Goal: Check status: Check status

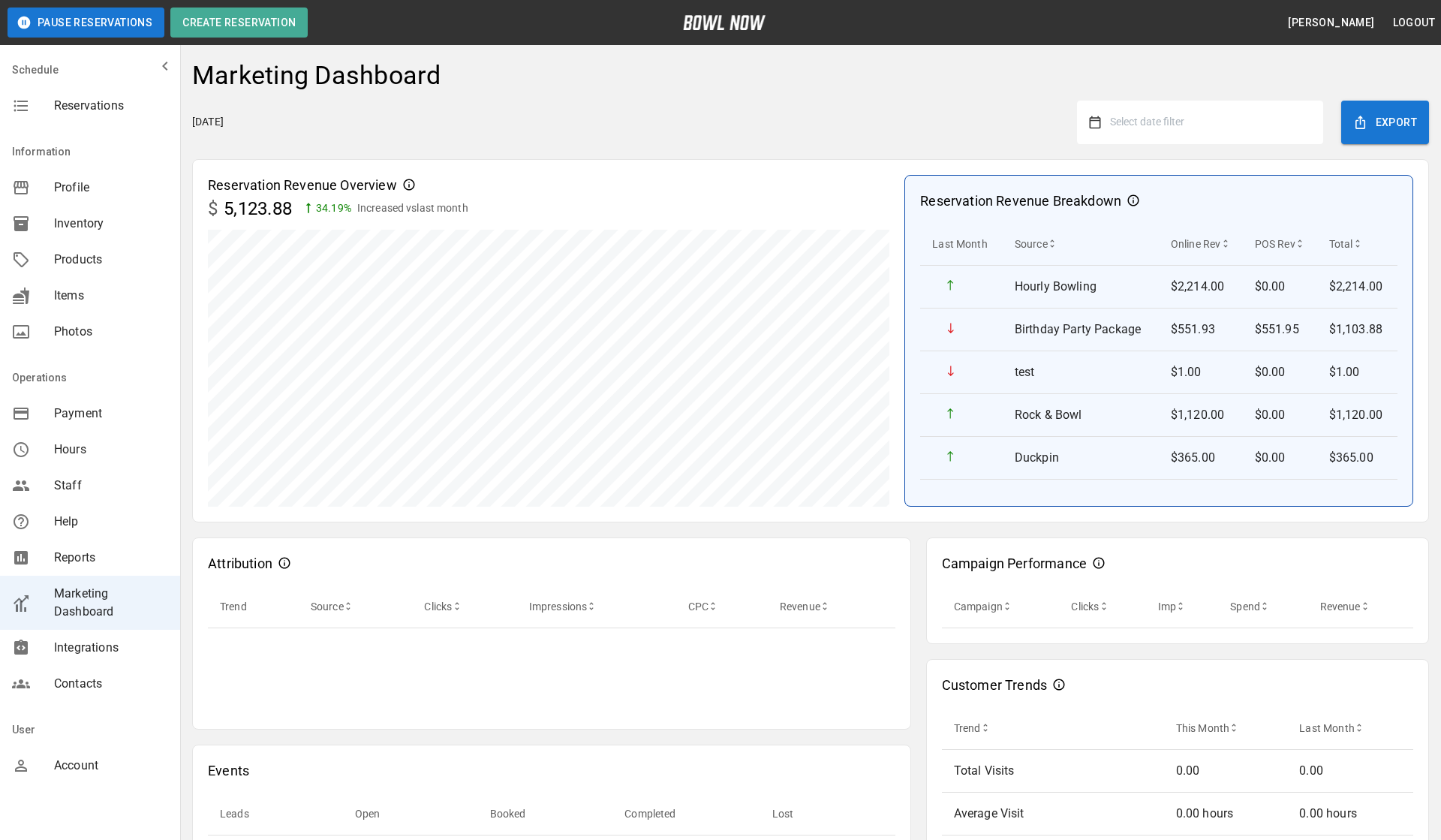
click at [1195, 122] on button "Select date filter" at bounding box center [1207, 122] width 211 height 27
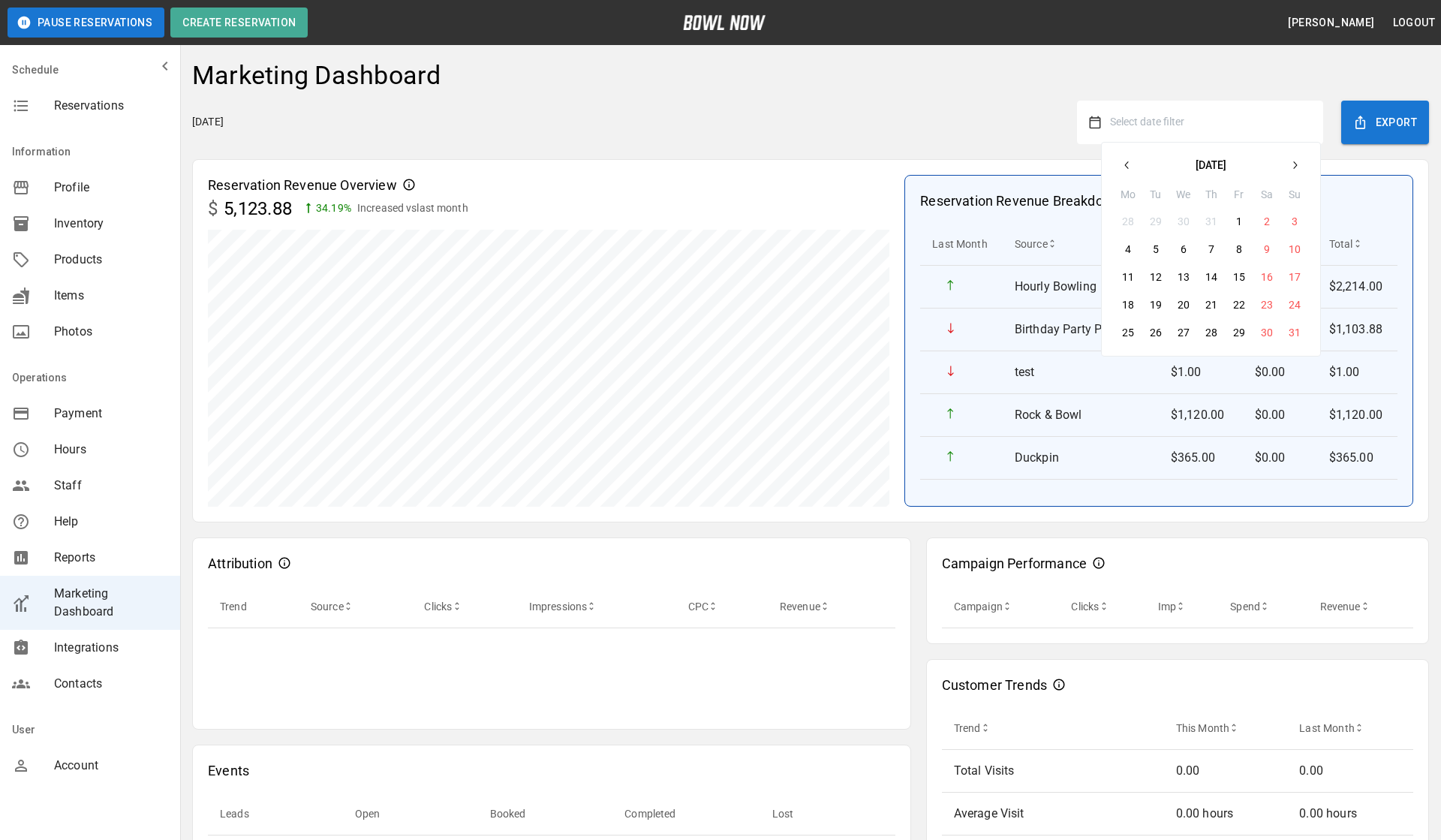
click at [1123, 160] on icon "button" at bounding box center [1127, 164] width 12 height 12
click at [1153, 218] on button "1" at bounding box center [1156, 221] width 27 height 27
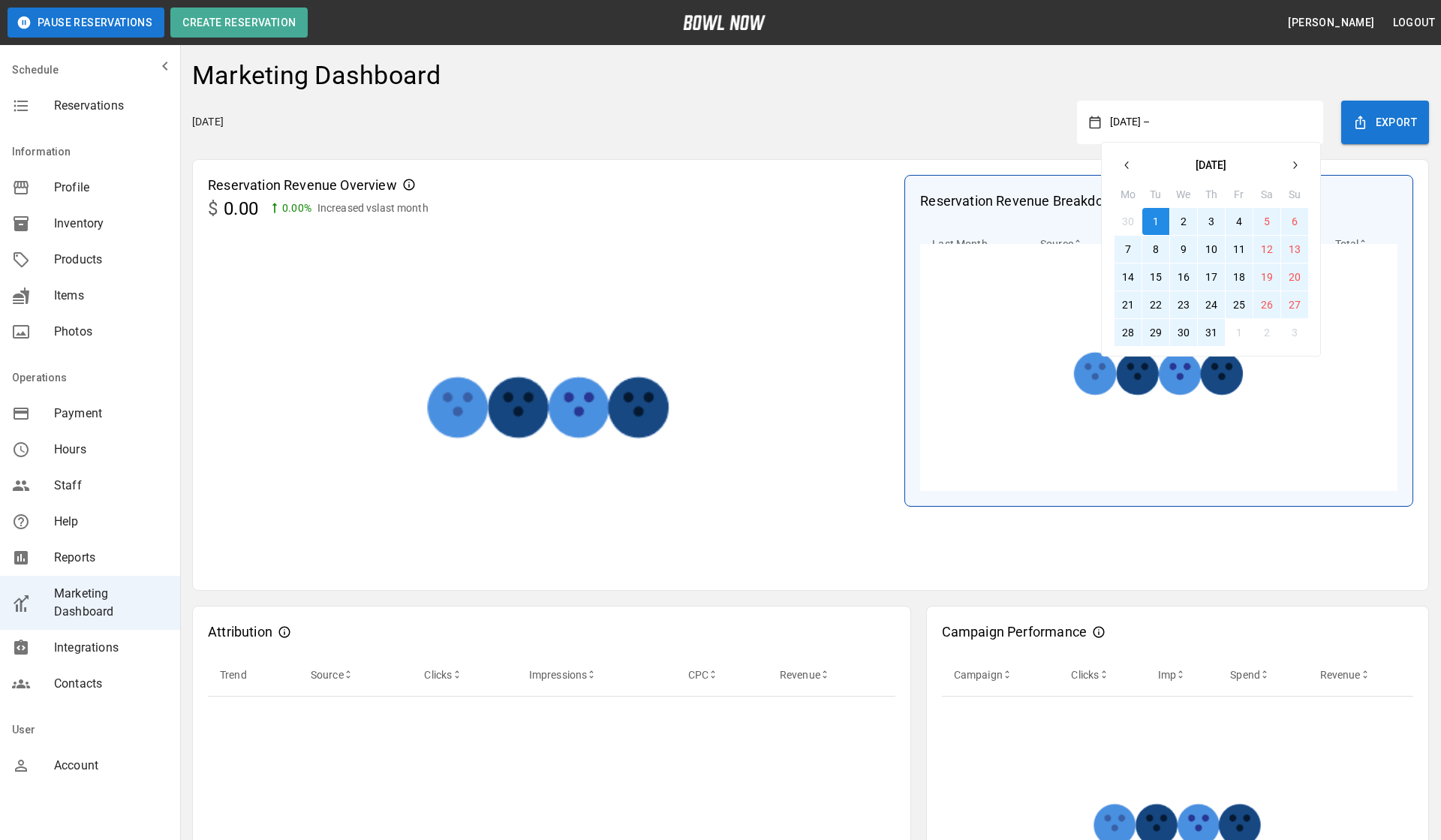
click at [1209, 325] on button "31" at bounding box center [1212, 332] width 27 height 27
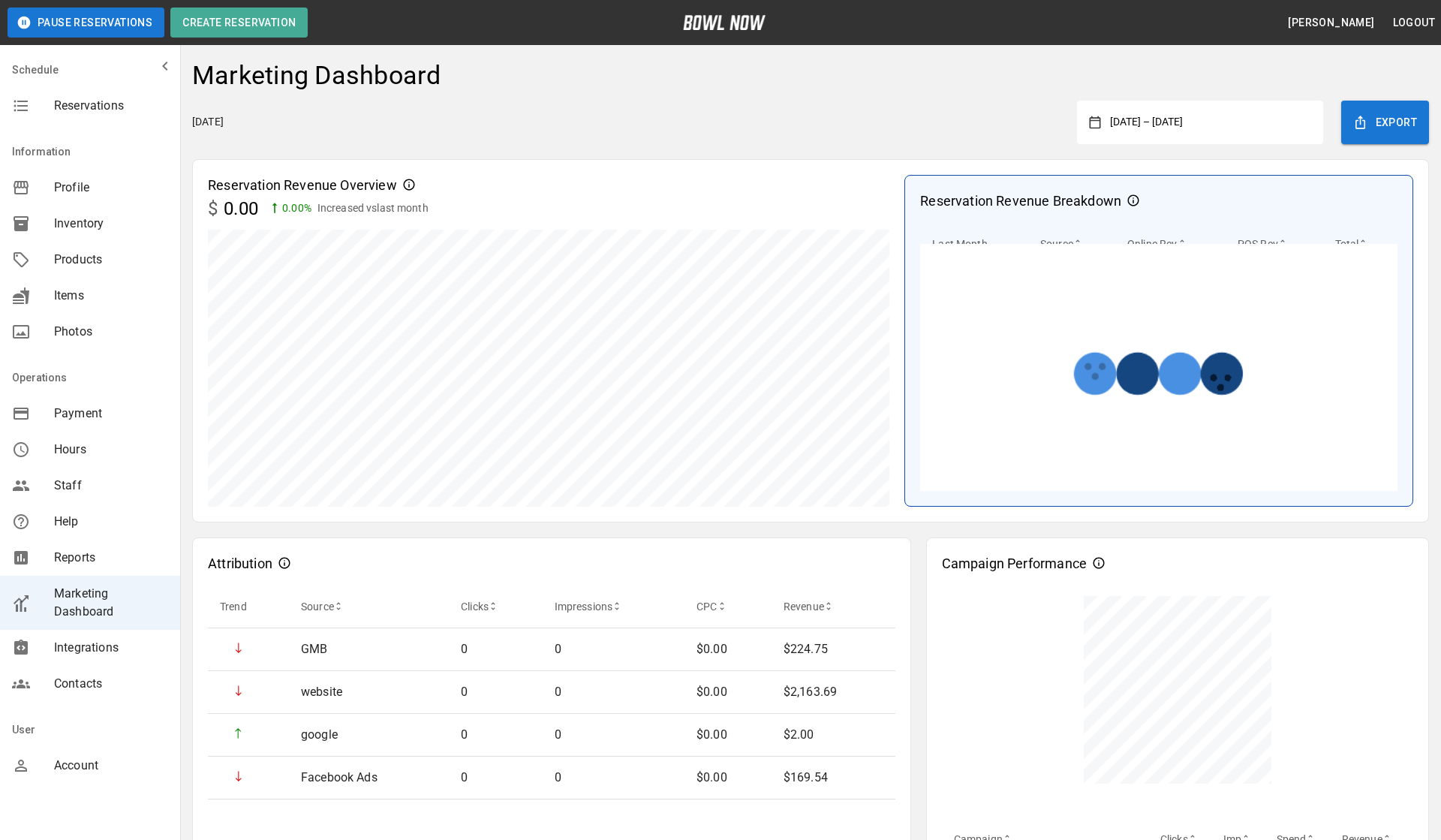
click at [1187, 129] on button "July 1, 2025 – July 31, 2025" at bounding box center [1207, 122] width 211 height 27
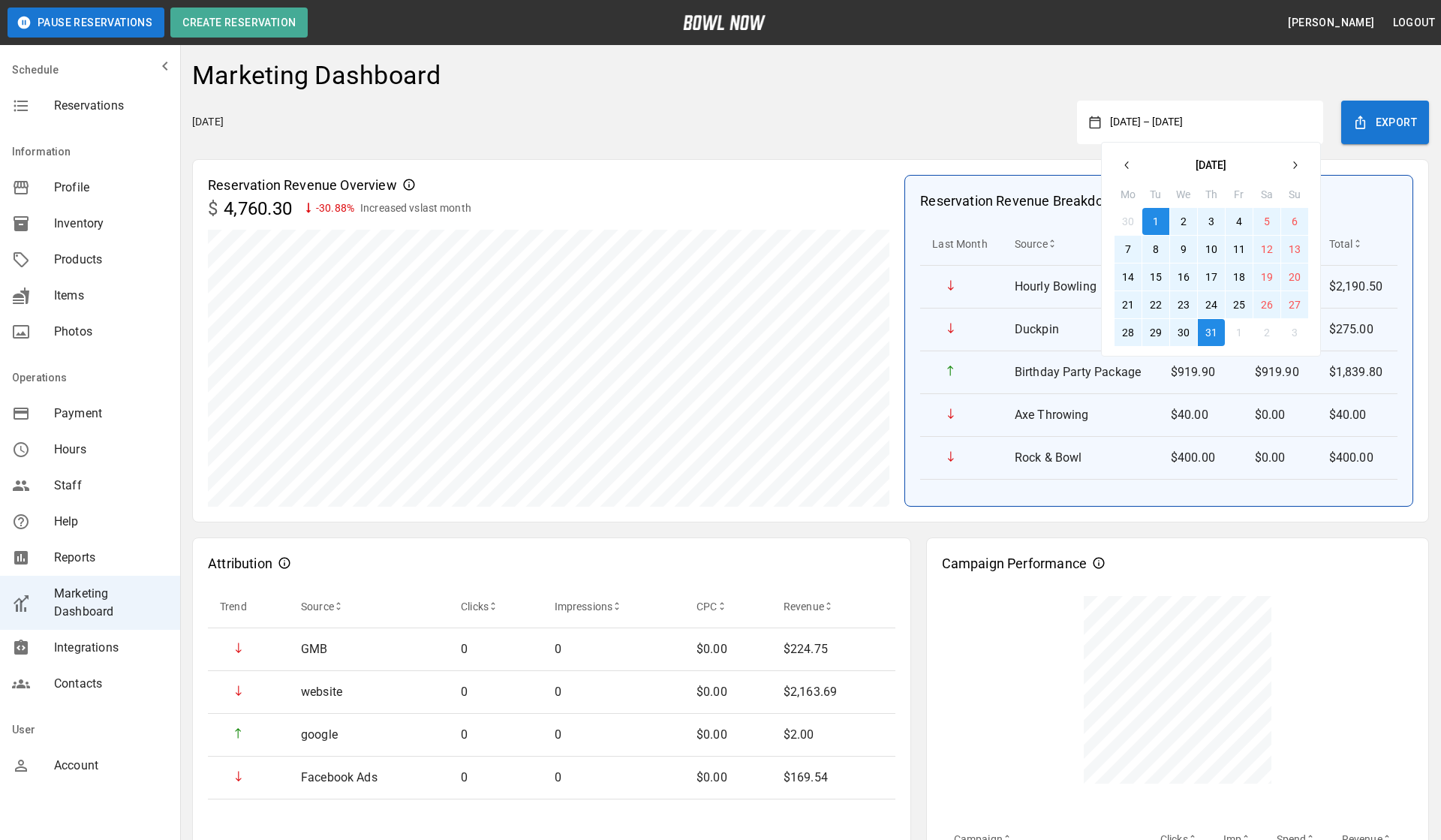
click at [1291, 159] on icon "button" at bounding box center [1294, 164] width 12 height 12
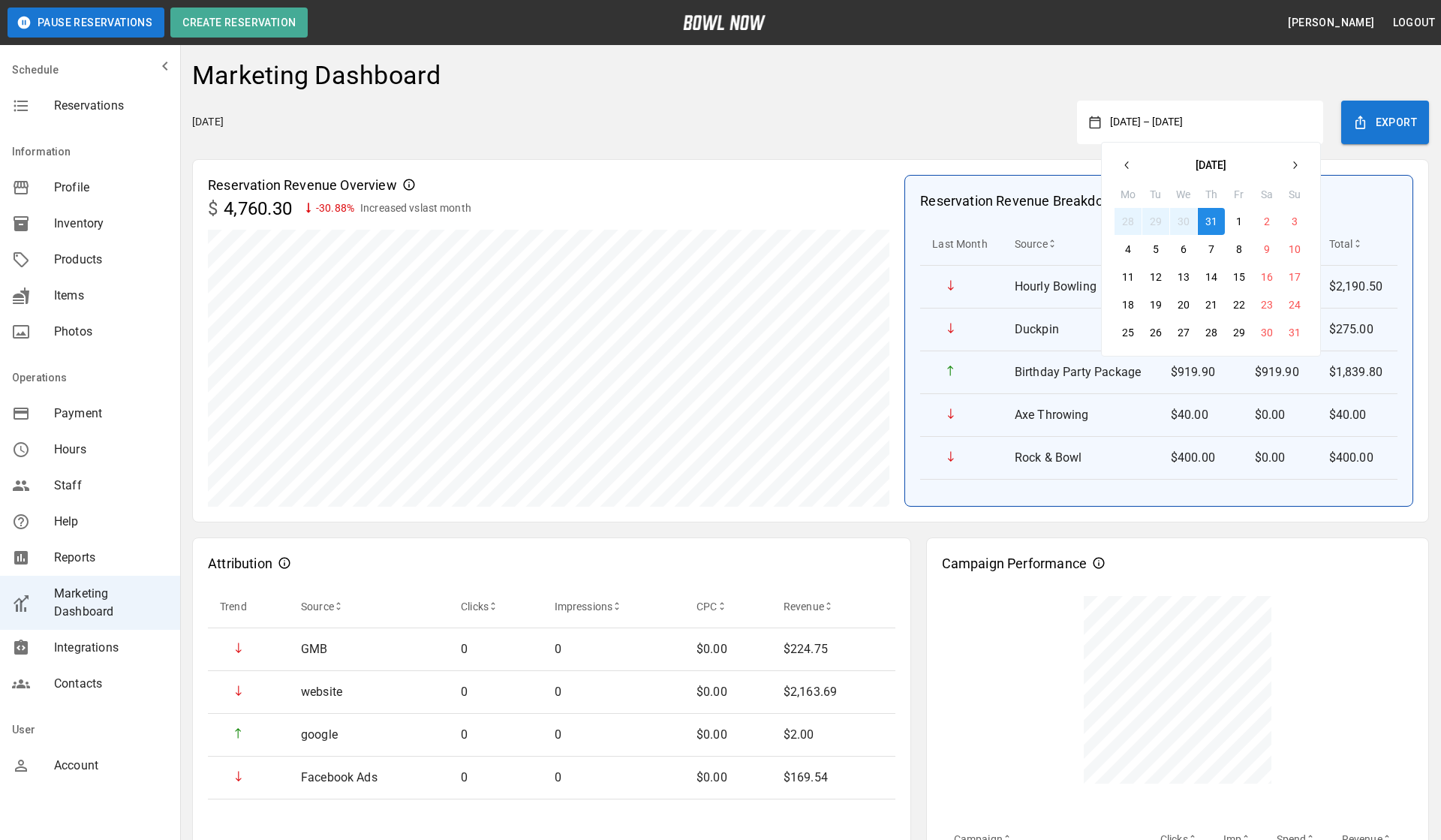
click at [1239, 227] on button "1" at bounding box center [1239, 221] width 27 height 27
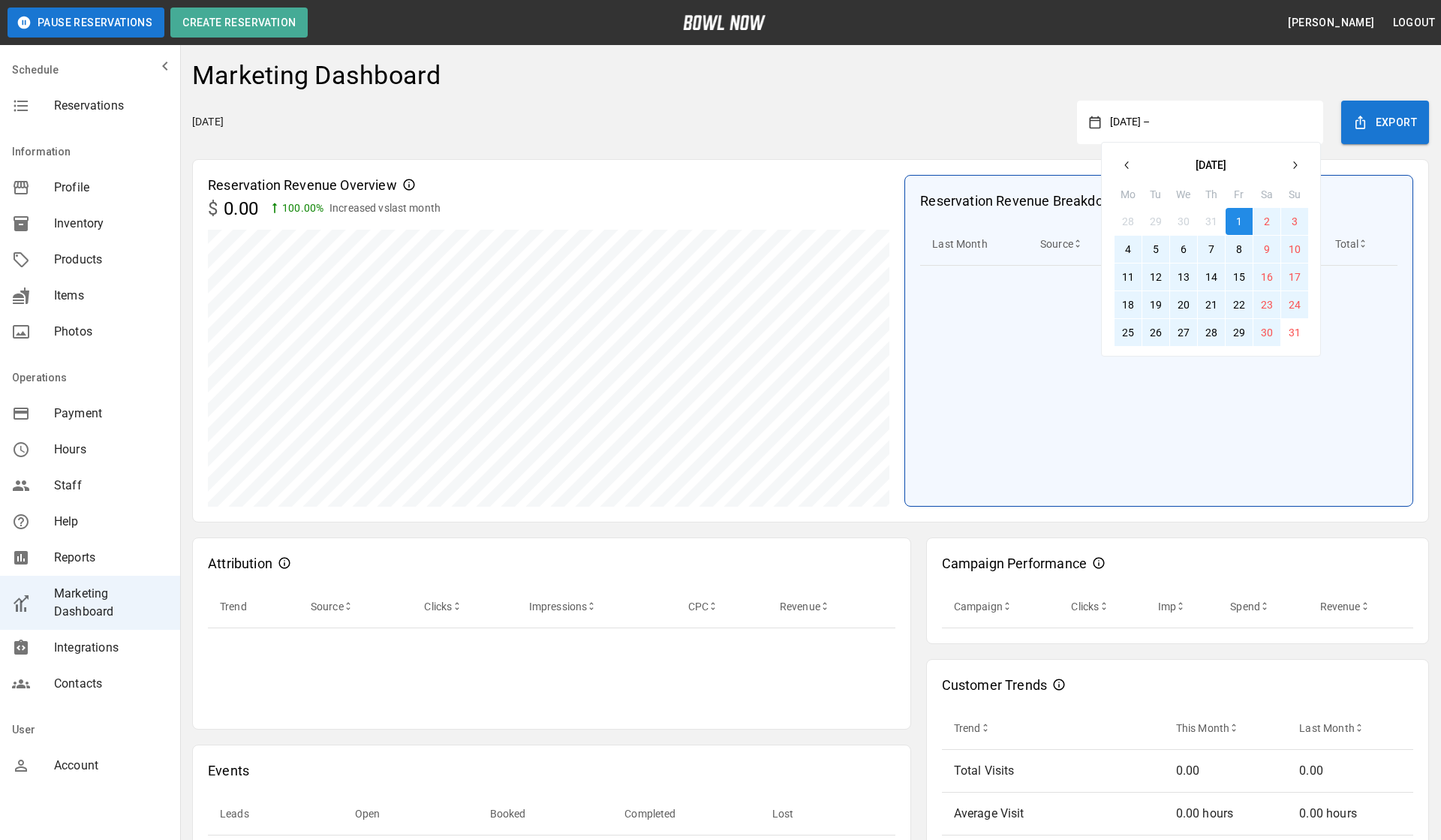
click at [1270, 334] on button "30" at bounding box center [1267, 332] width 27 height 27
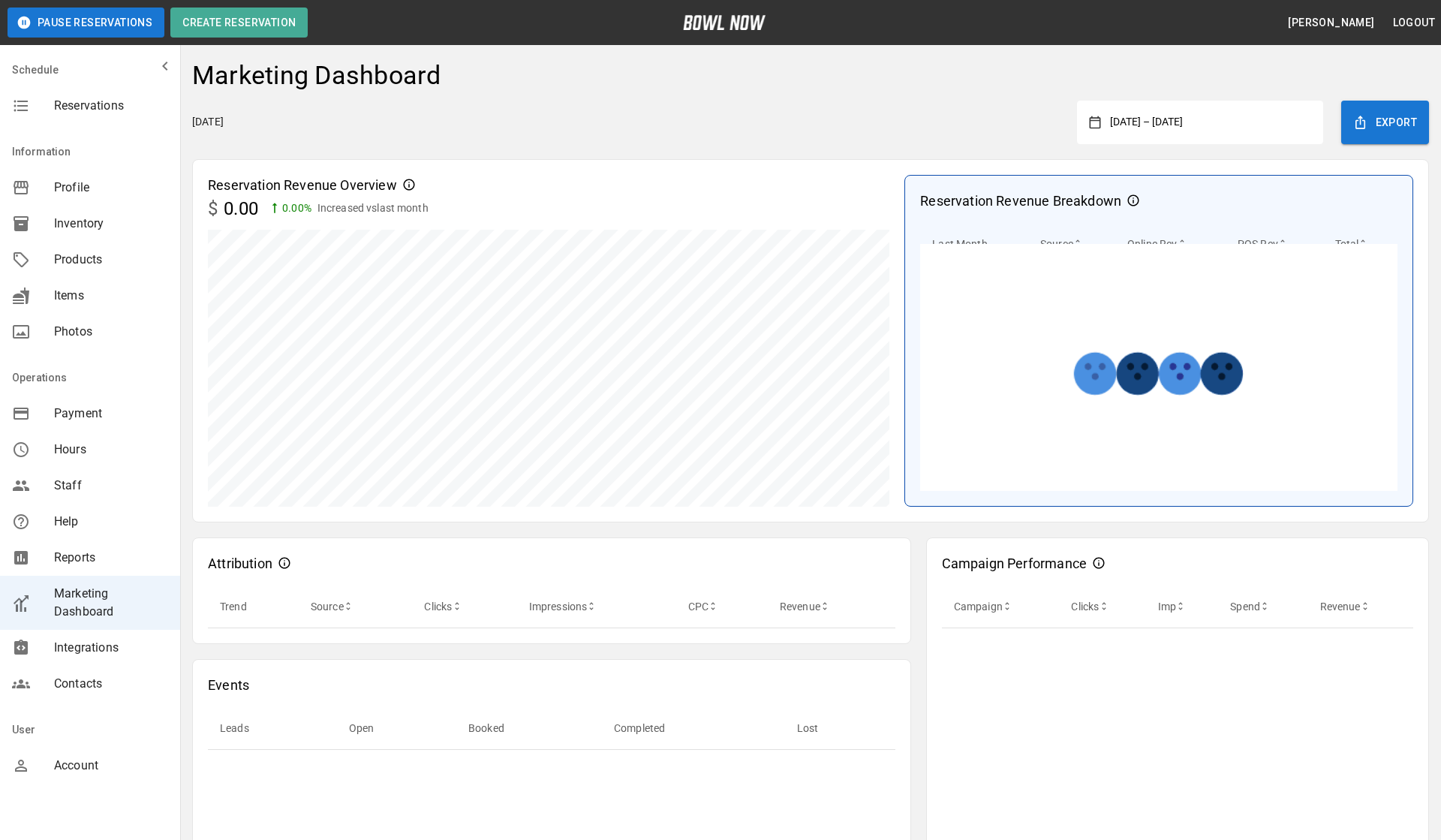
click at [1156, 123] on button "August 1, 2025 – August 30, 2025" at bounding box center [1207, 122] width 211 height 27
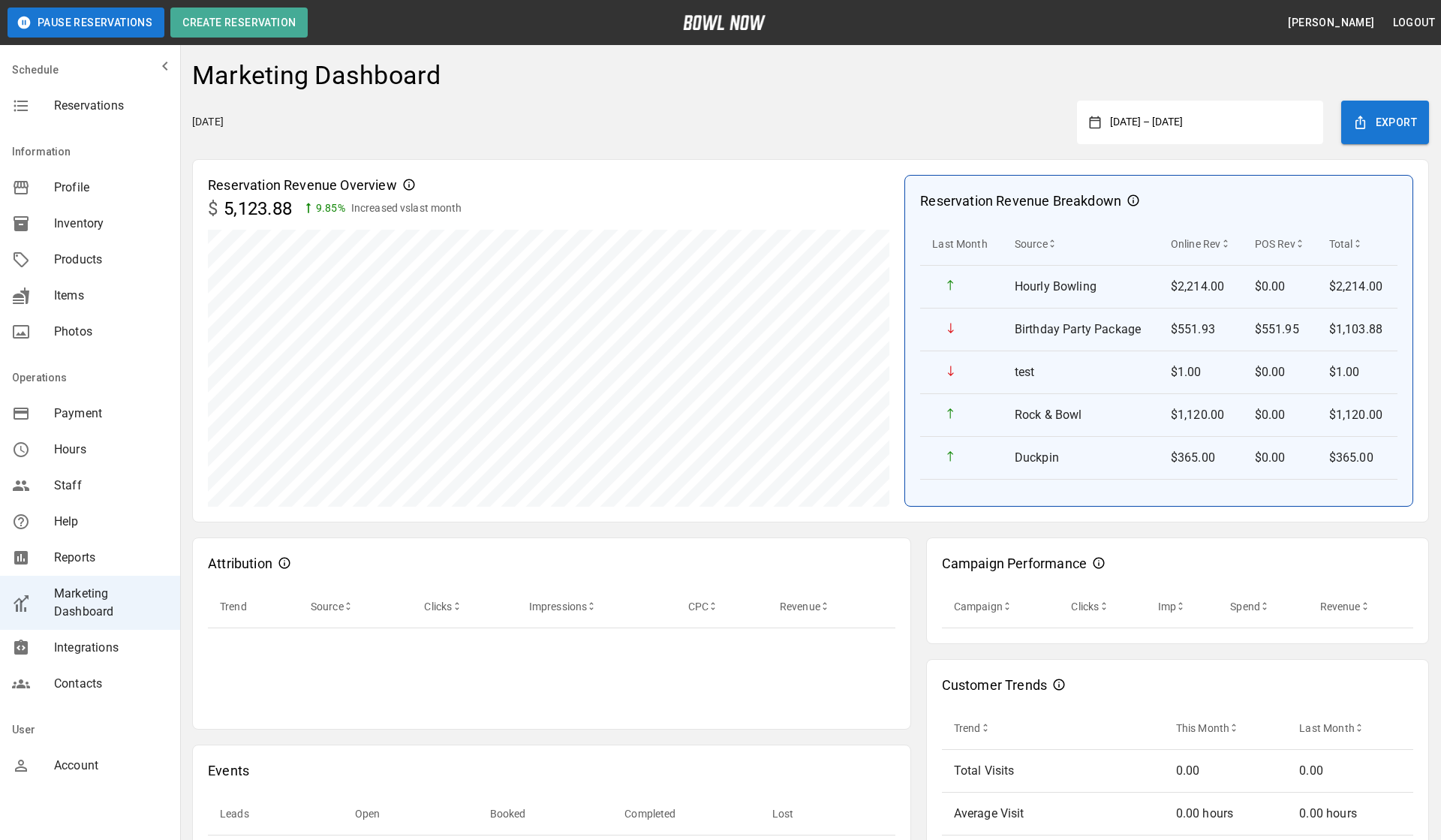
click at [1027, 140] on div "Monday, August 25, 2025 August 1, 2025 – August 30, 2025 August 2025 Mo Tu We T…" at bounding box center [810, 122] width 1237 height 43
click at [104, 764] on span "Account" at bounding box center [111, 765] width 114 height 18
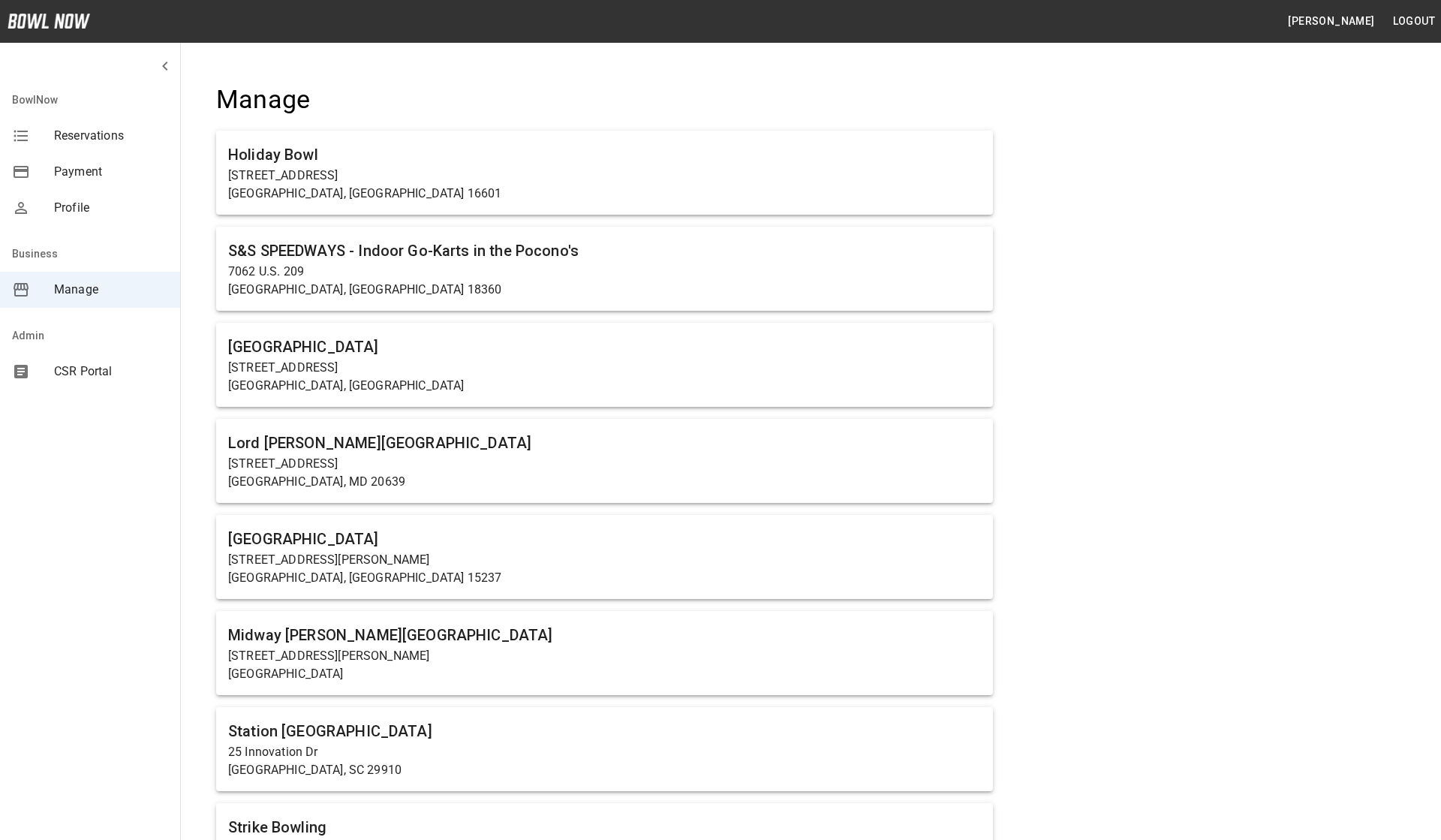
scroll to position [2022, 0]
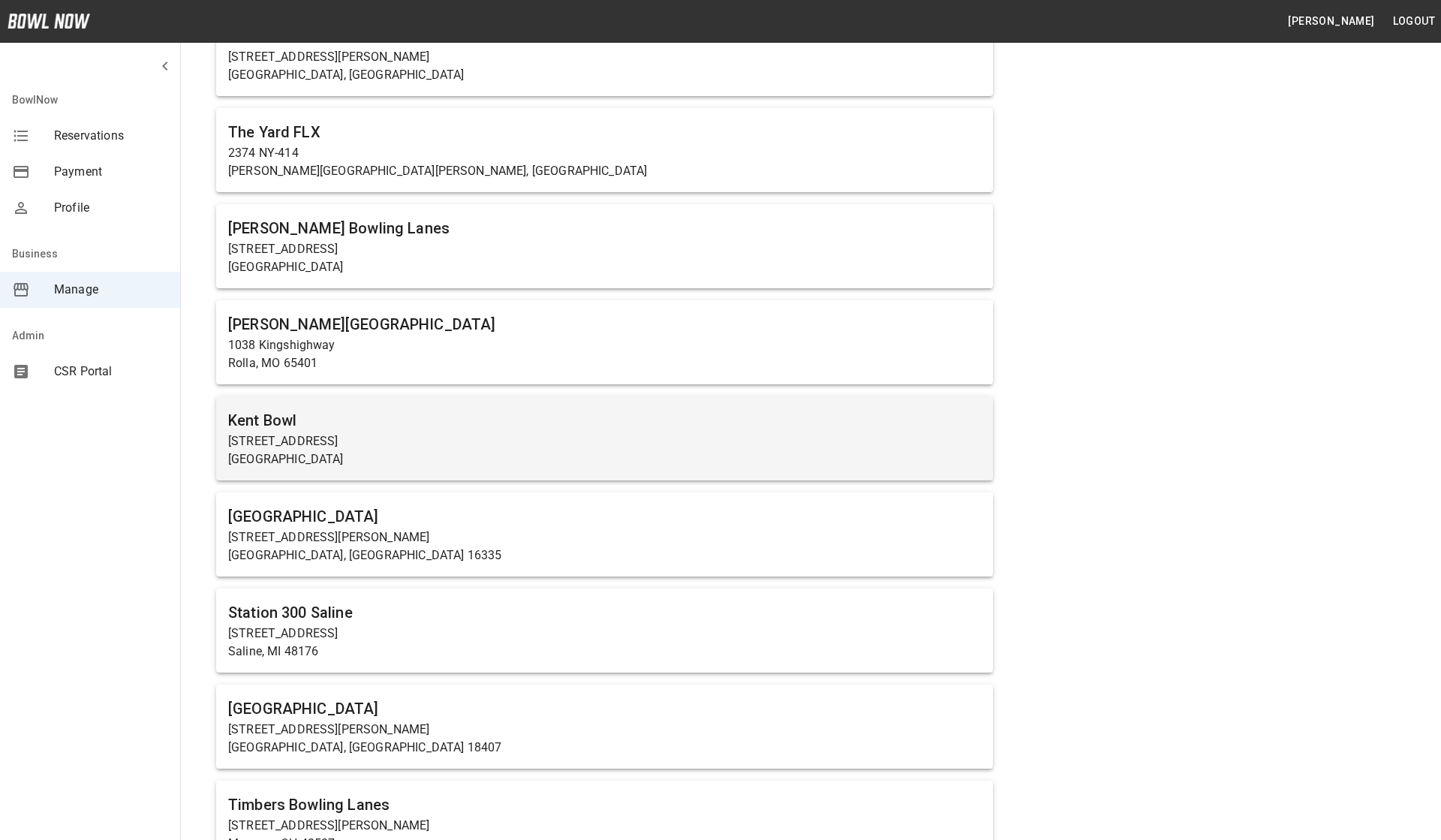
click at [399, 423] on h6 "Kent Bowl" at bounding box center [604, 420] width 753 height 24
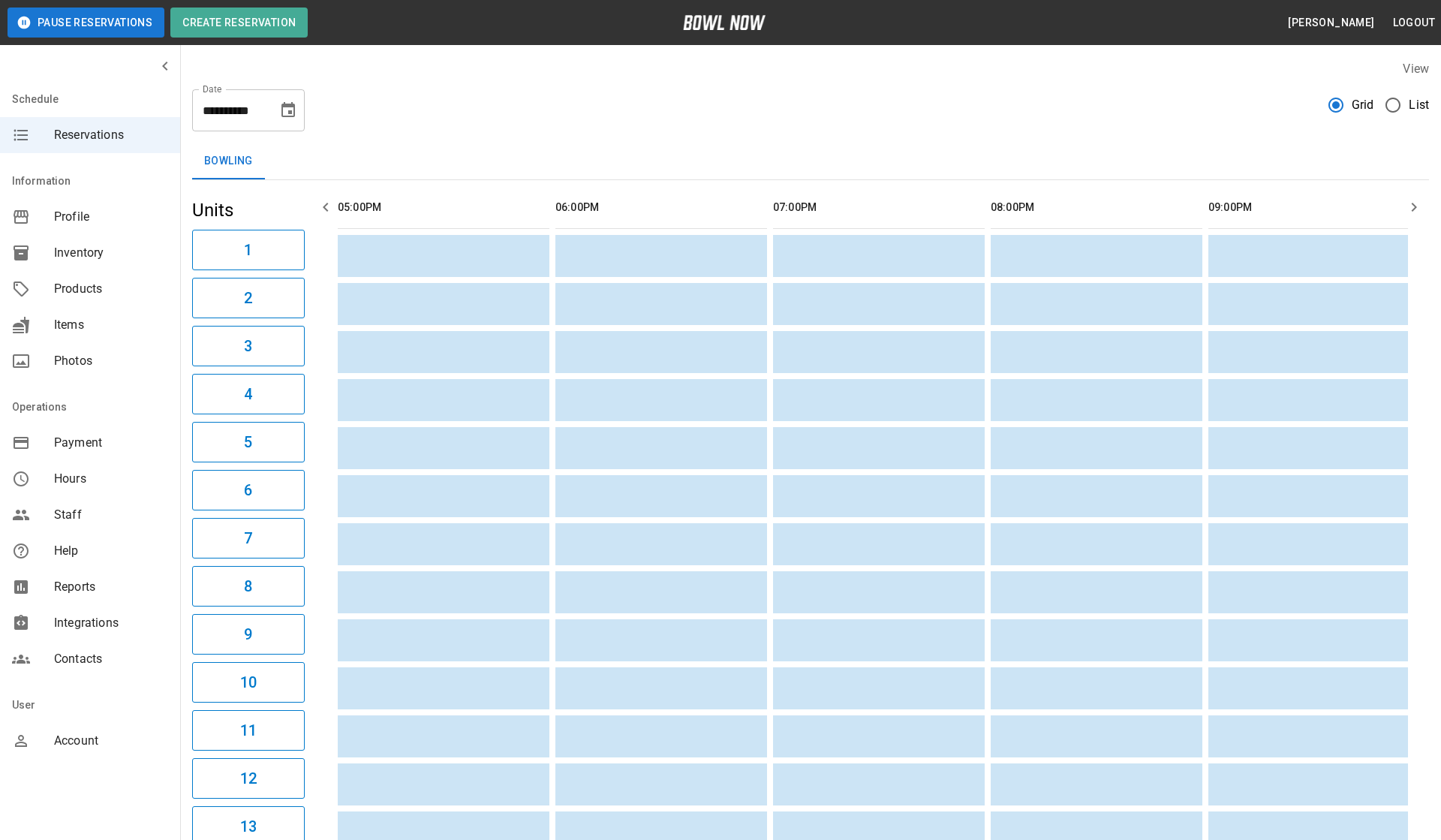
scroll to position [0, 1742]
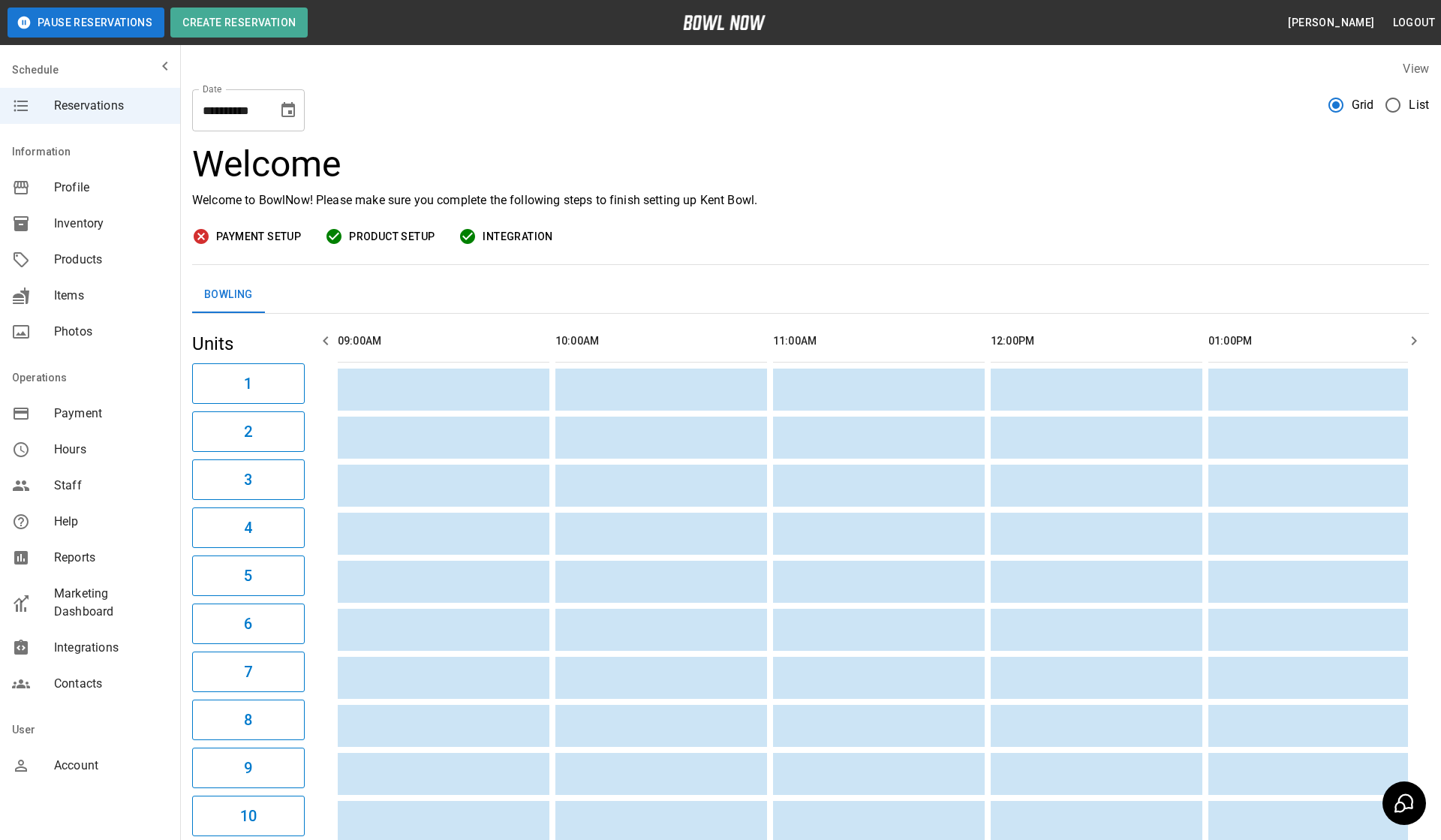
click at [76, 607] on span "Marketing Dashboard" at bounding box center [111, 602] width 114 height 36
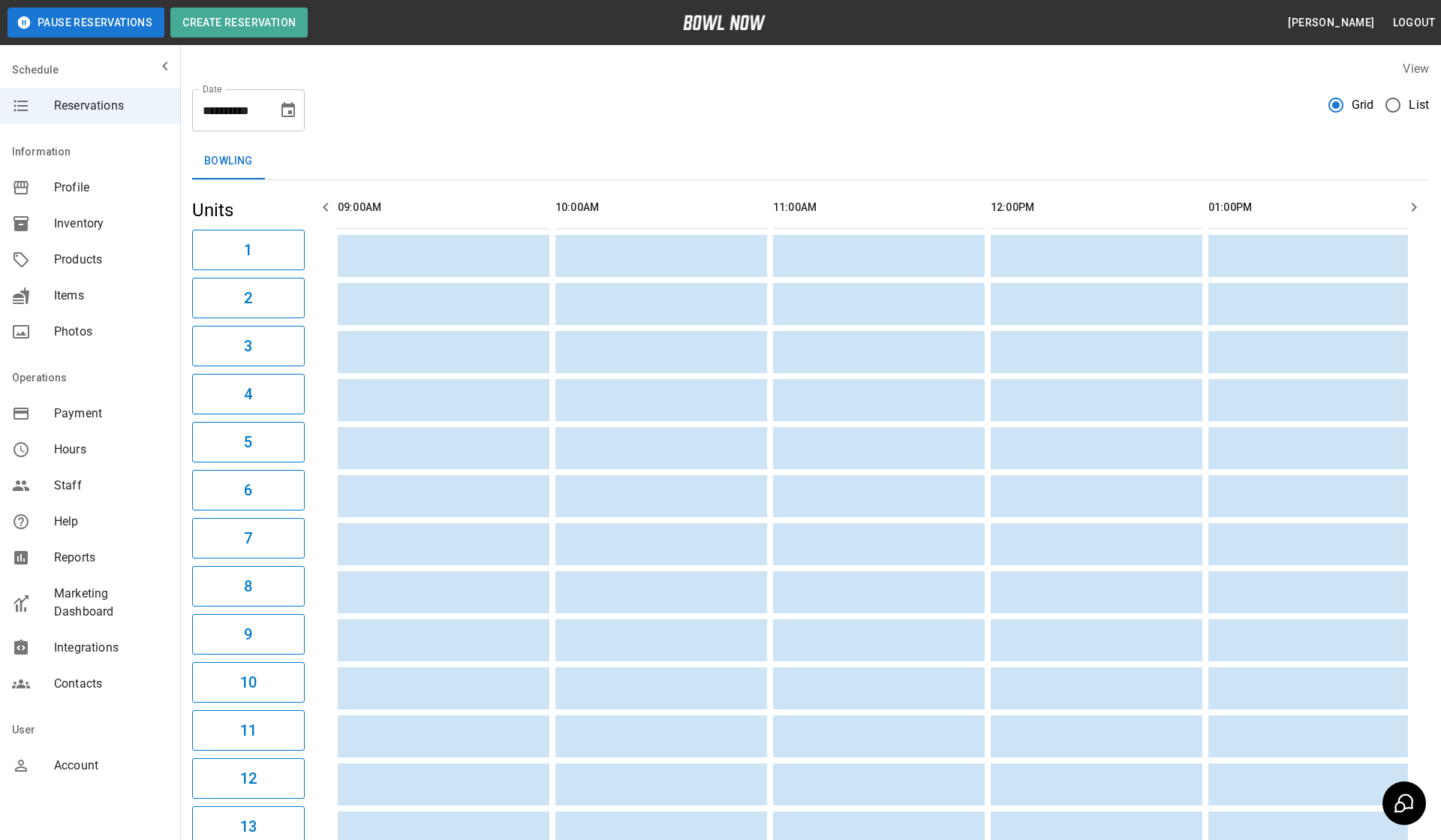
scroll to position [0, 1742]
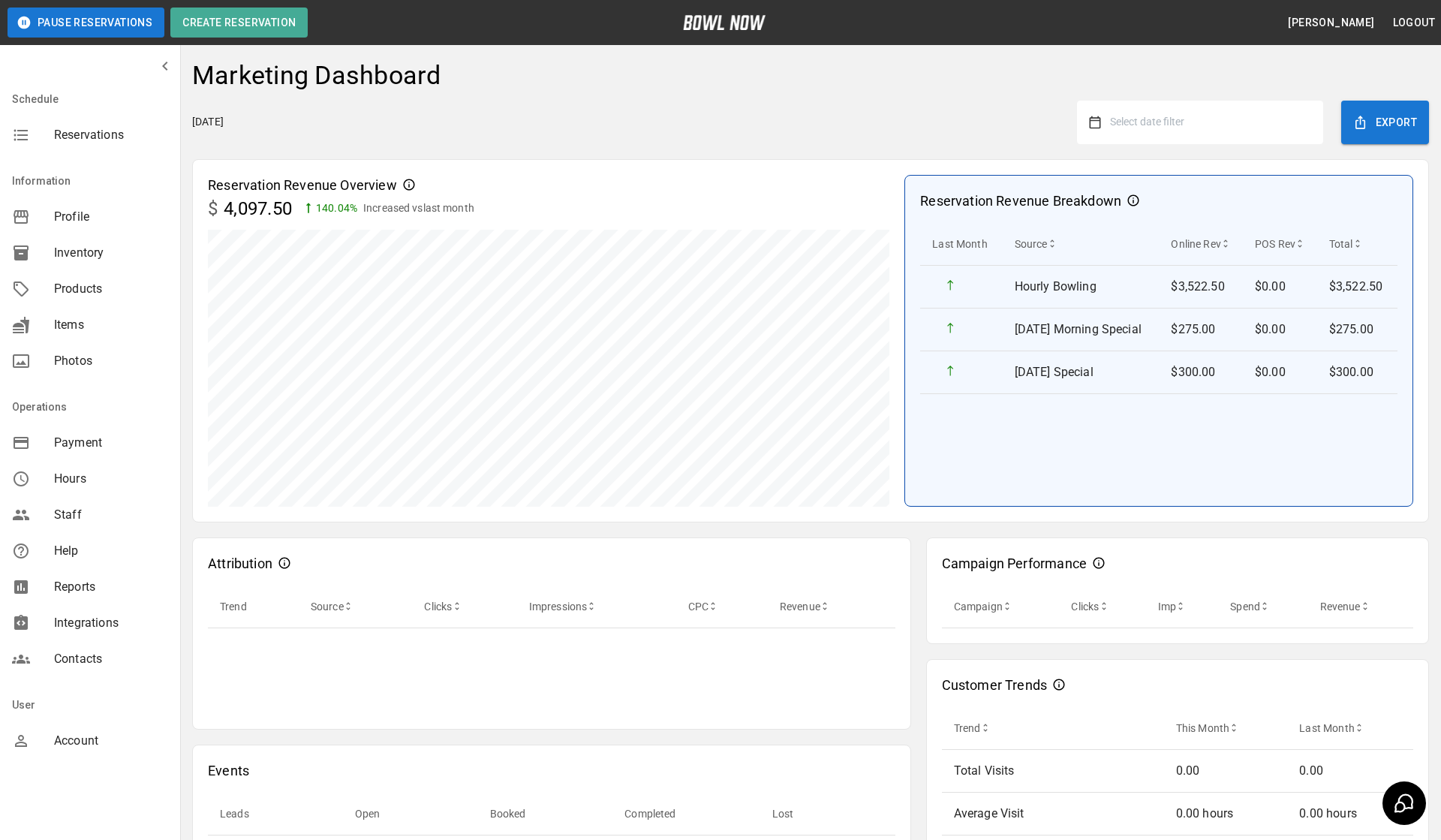
click at [1151, 111] on button "Select date filter" at bounding box center [1207, 122] width 211 height 27
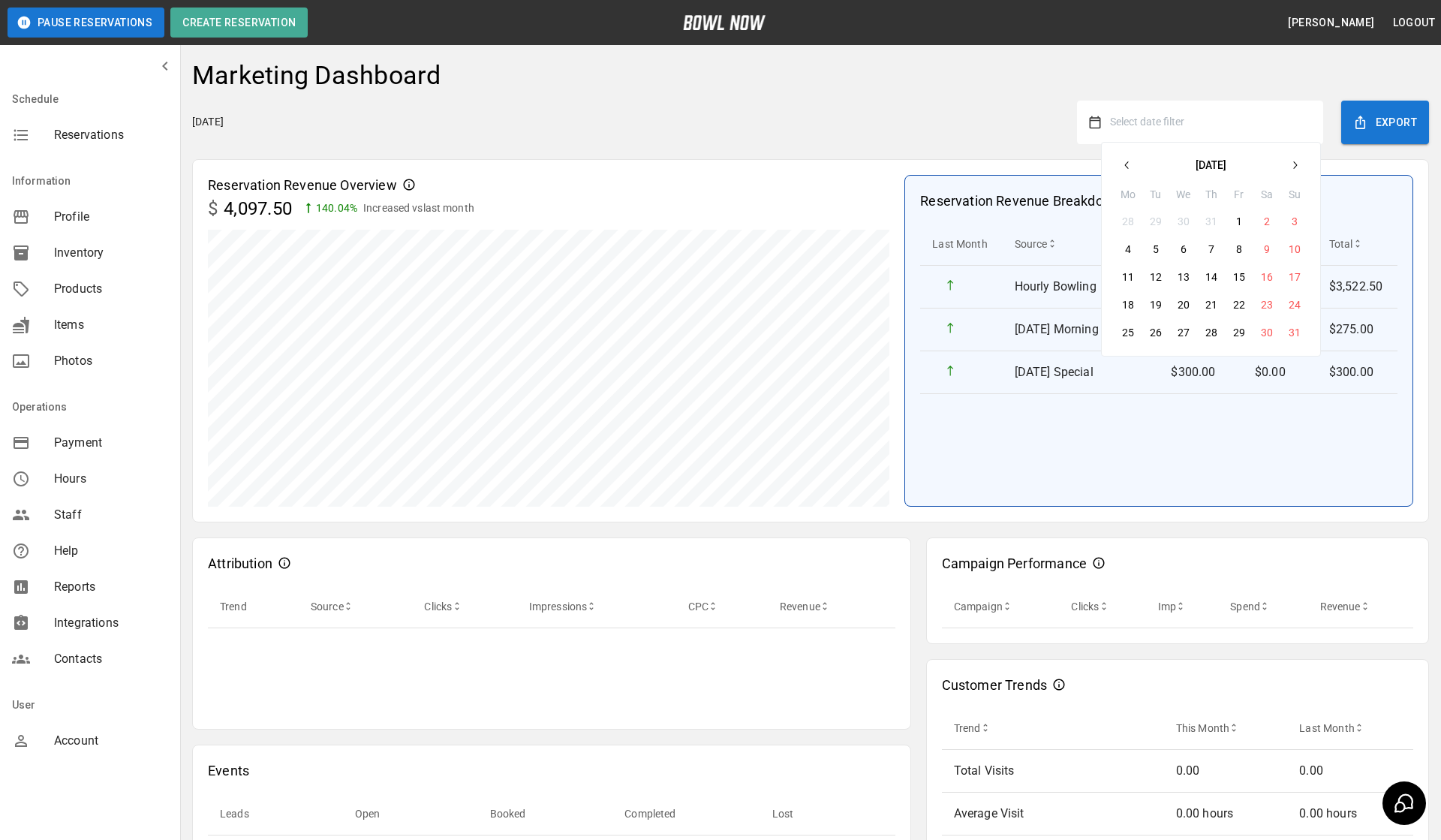
click at [1240, 224] on button "1" at bounding box center [1239, 221] width 27 height 27
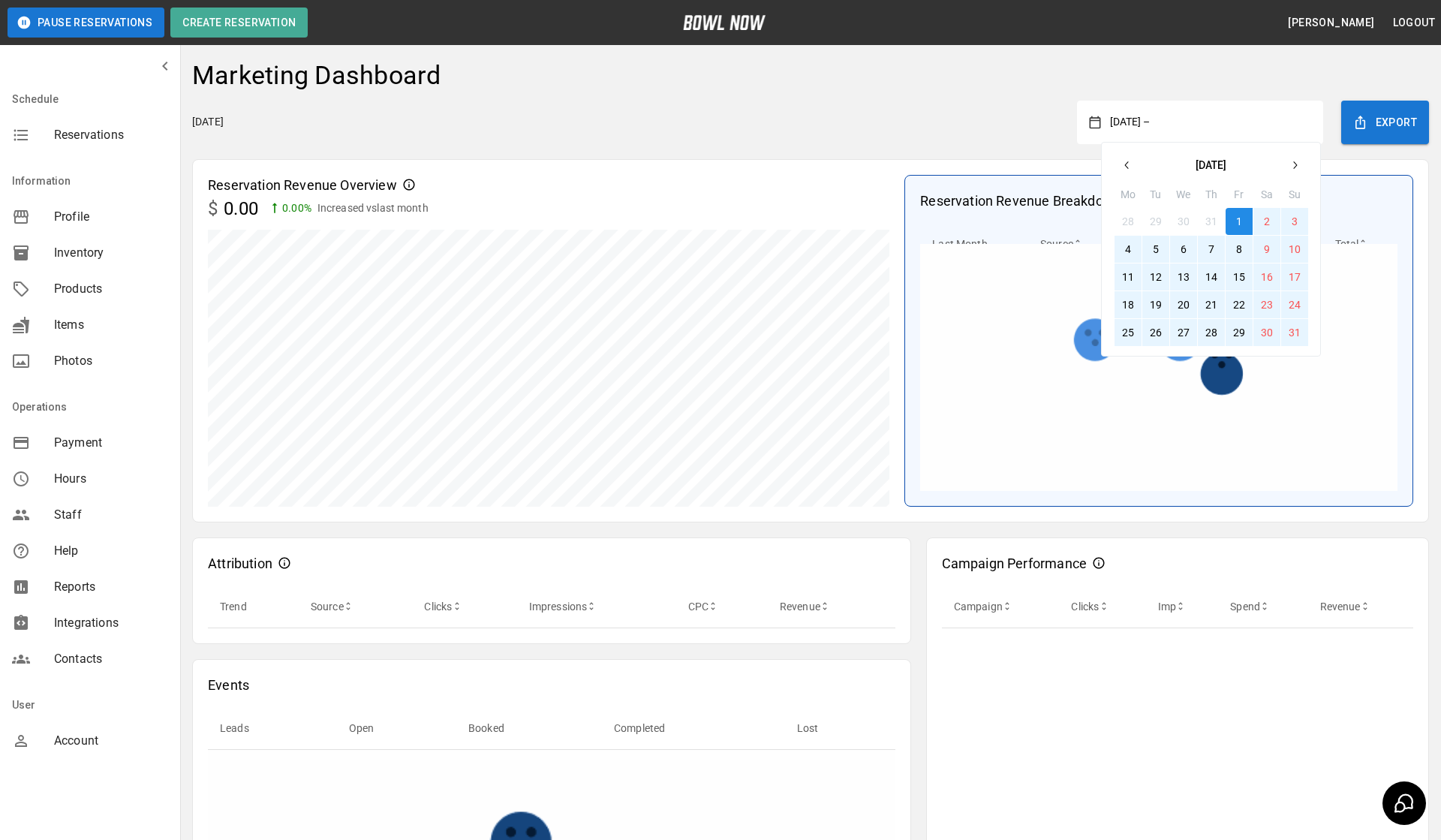
click at [1288, 333] on button "31" at bounding box center [1294, 332] width 27 height 27
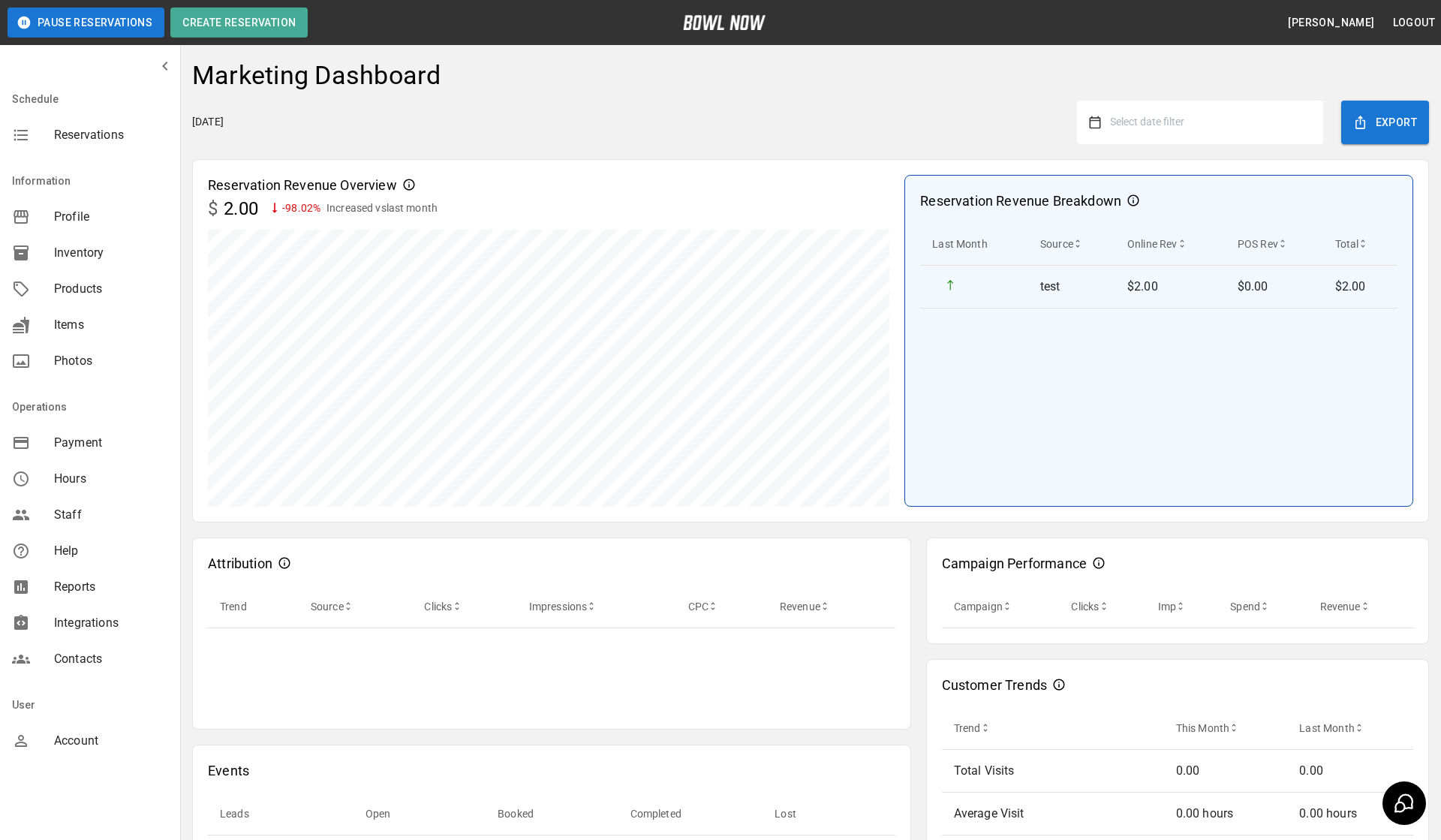
click at [1181, 131] on button "Select date filter" at bounding box center [1207, 122] width 211 height 27
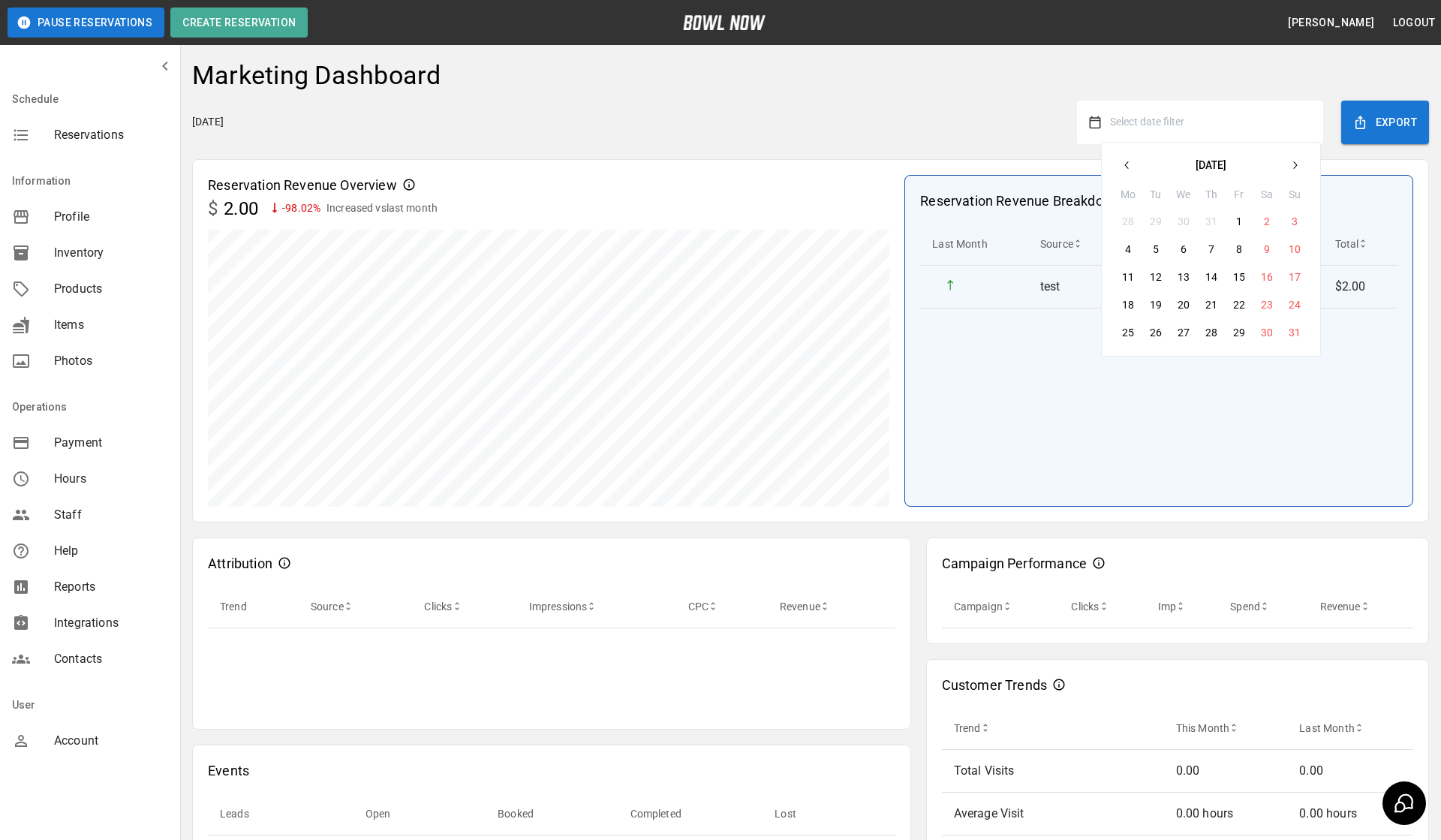
click at [1132, 163] on icon "button" at bounding box center [1127, 164] width 12 height 12
click at [1206, 334] on button "31" at bounding box center [1212, 332] width 27 height 27
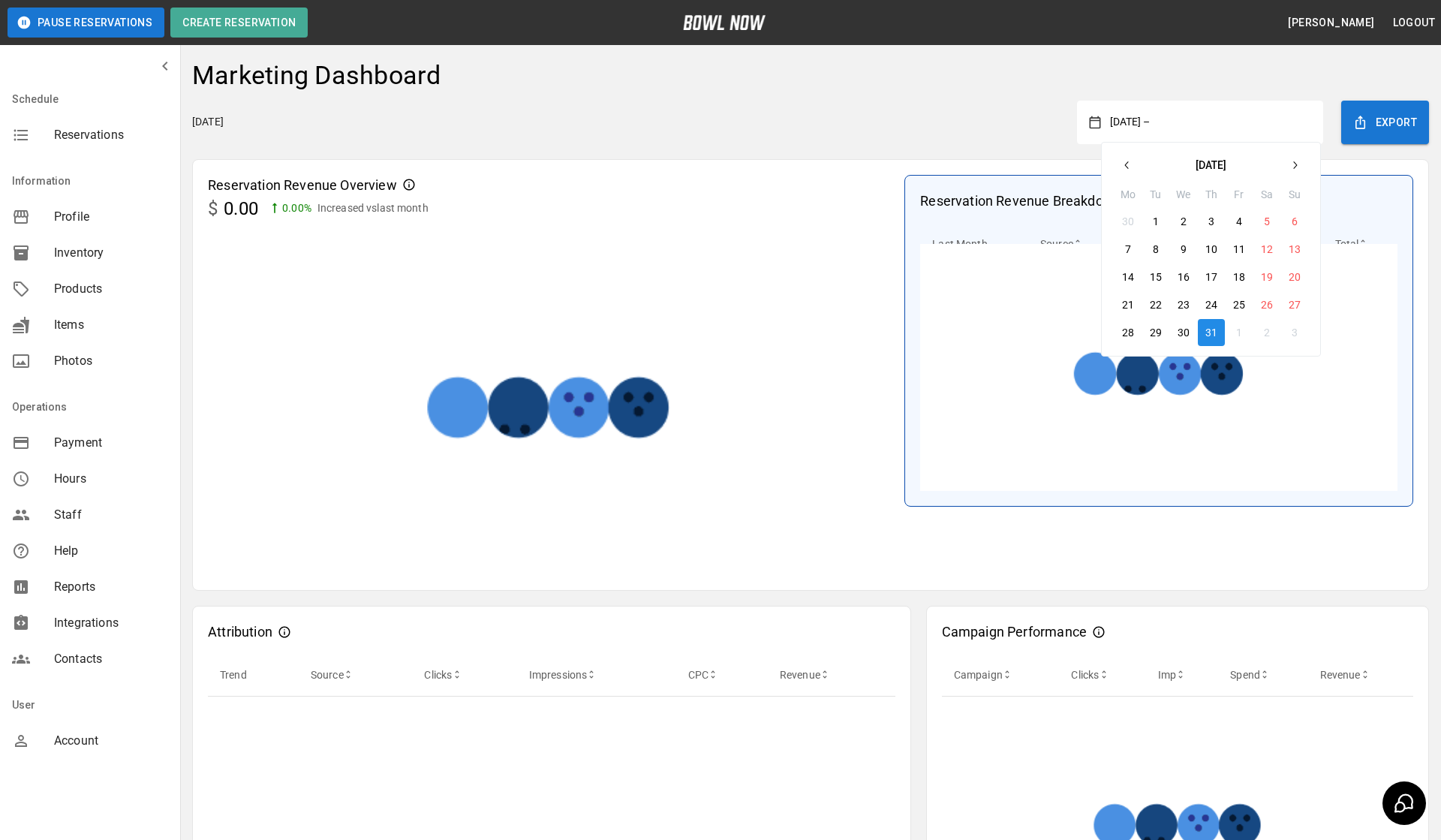
click at [960, 129] on div "Monday, August 25, 2025 July 31, 2025 – July 2025 Mo Tu We Th Fr Sa Su 30 1 2 3…" at bounding box center [810, 122] width 1237 height 43
